Goal: Download file/media

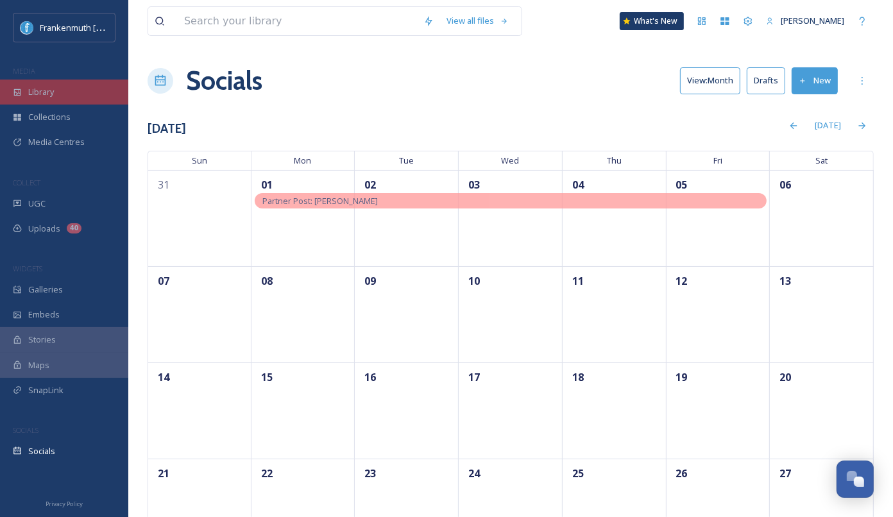
click at [92, 92] on div "Library" at bounding box center [64, 92] width 128 height 25
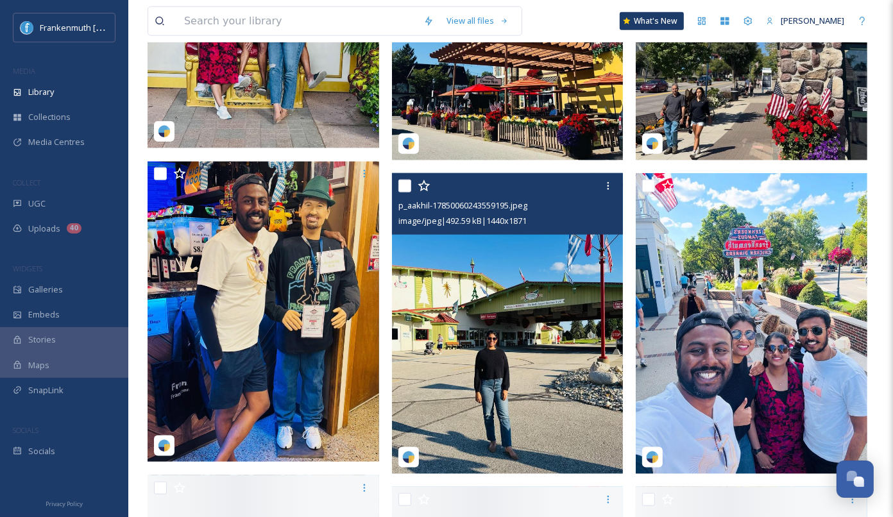
scroll to position [1336, 0]
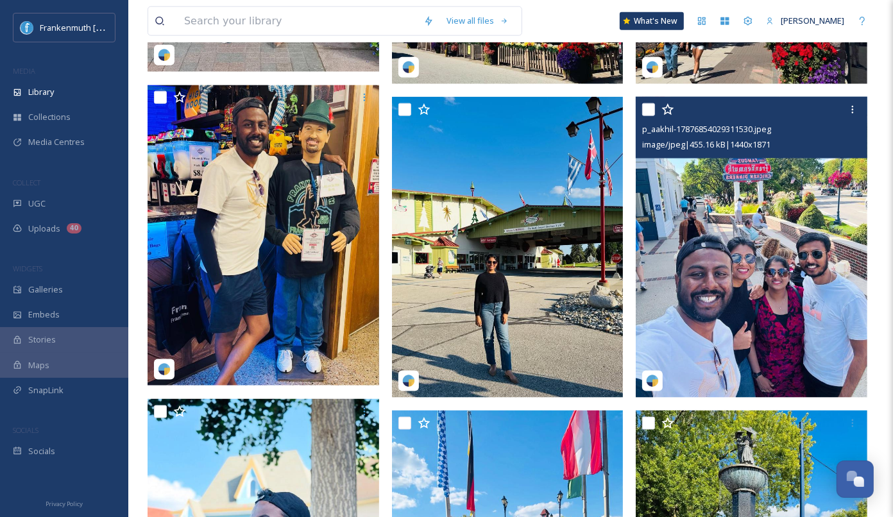
click at [748, 257] on img at bounding box center [752, 247] width 232 height 301
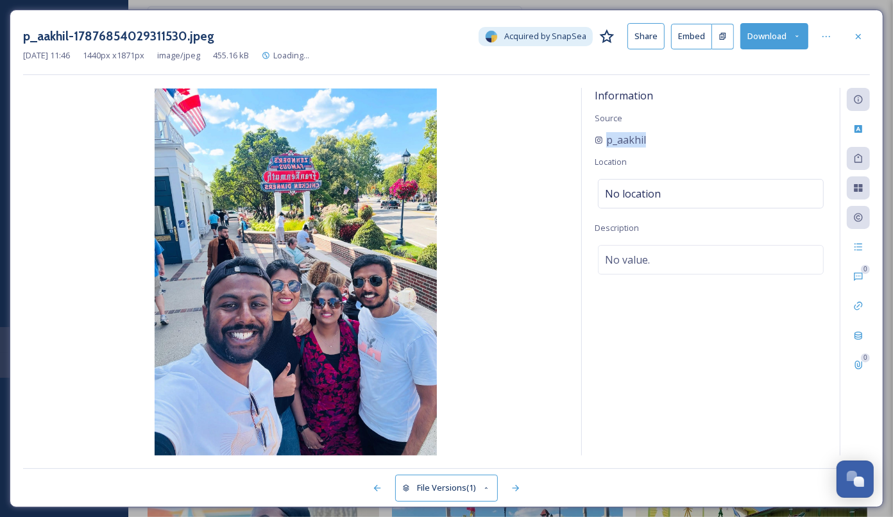
drag, startPoint x: 697, startPoint y: 121, endPoint x: 646, endPoint y: 145, distance: 56.2
click at [646, 145] on div "Information Source p_aakhil Location No location Description No value." at bounding box center [711, 272] width 258 height 368
copy div "p_aakhil"
drag, startPoint x: 857, startPoint y: 35, endPoint x: 851, endPoint y: 29, distance: 8.6
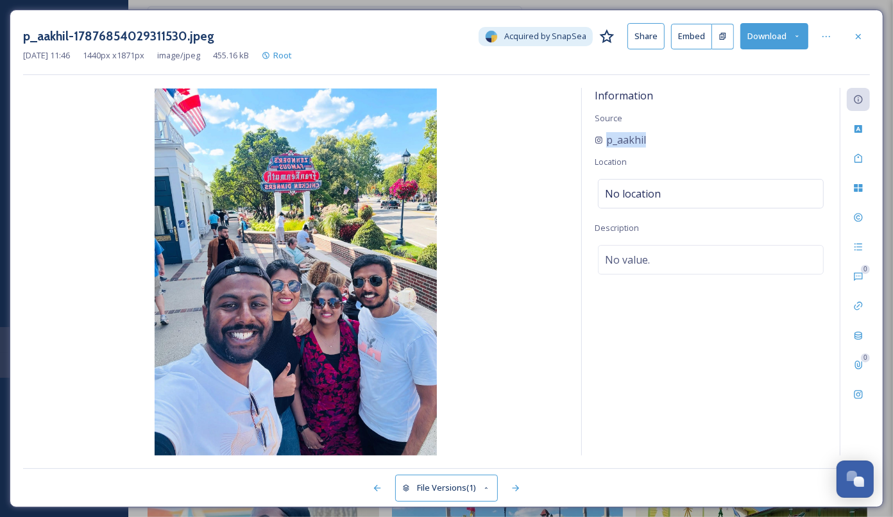
click at [857, 35] on icon at bounding box center [858, 36] width 10 height 10
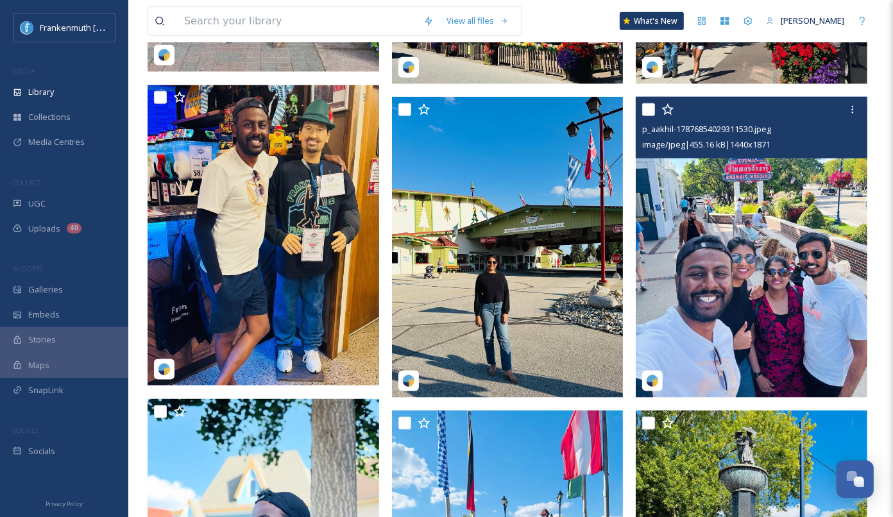
click at [803, 297] on img at bounding box center [752, 247] width 232 height 301
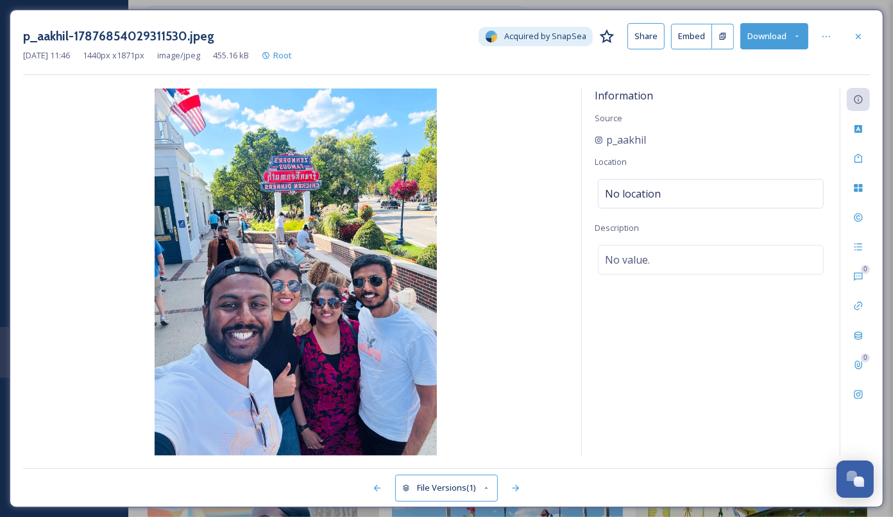
click at [764, 43] on button "Download" at bounding box center [774, 36] width 68 height 26
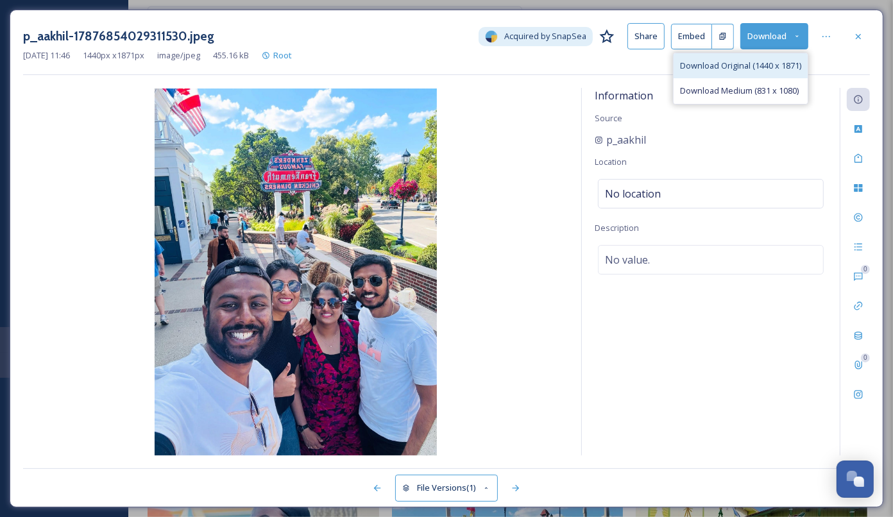
click at [765, 65] on span "Download Original (1440 x 1871)" at bounding box center [740, 66] width 121 height 12
